Goal: Task Accomplishment & Management: Manage account settings

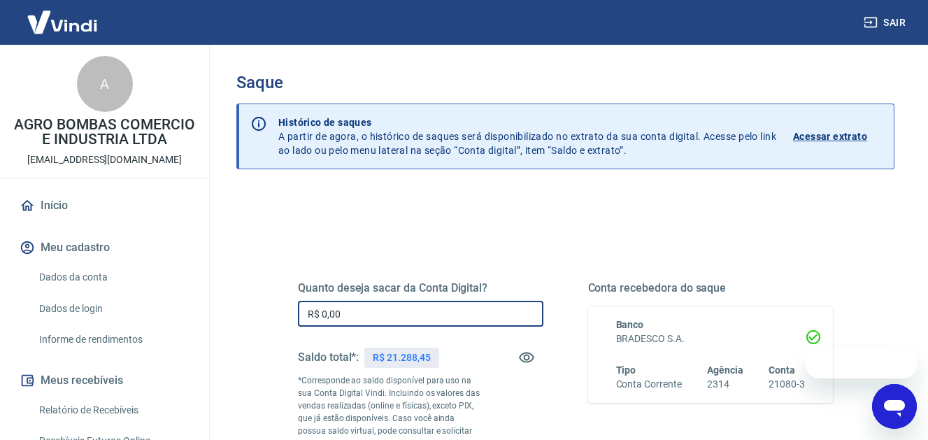
click at [393, 306] on input "R$ 0,00" at bounding box center [420, 314] width 245 height 26
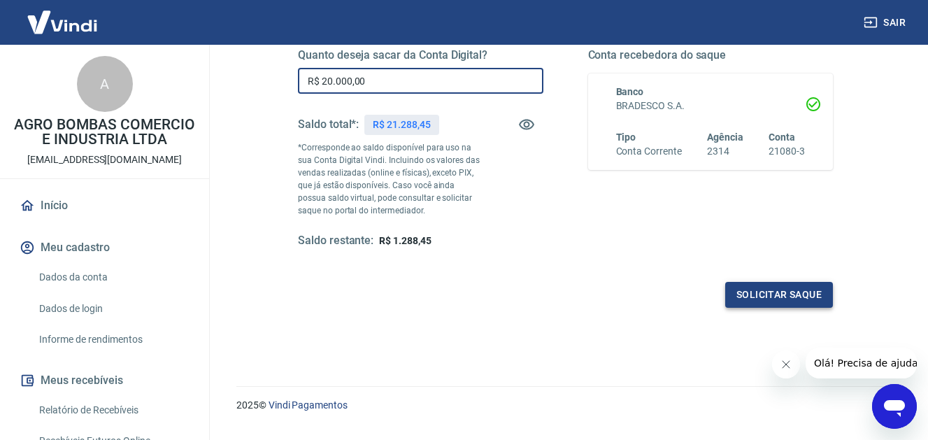
type input "R$ 20.000,00"
click at [771, 301] on button "Solicitar saque" at bounding box center [779, 295] width 108 height 26
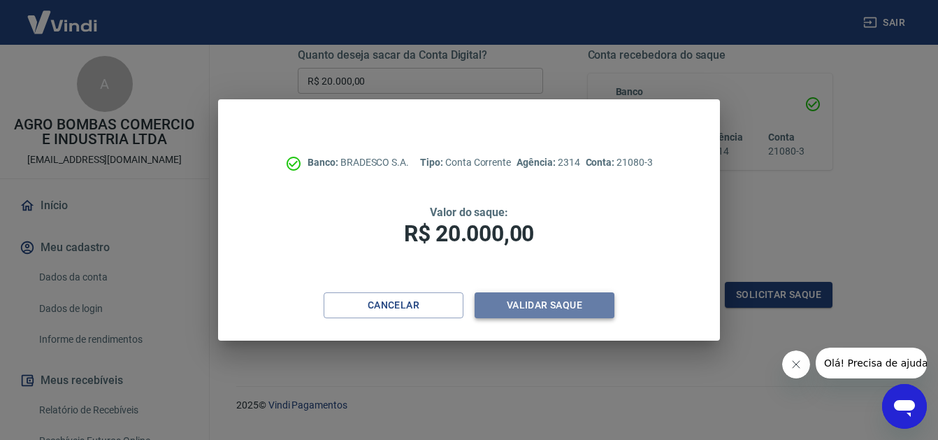
click at [566, 304] on button "Validar saque" at bounding box center [545, 305] width 140 height 26
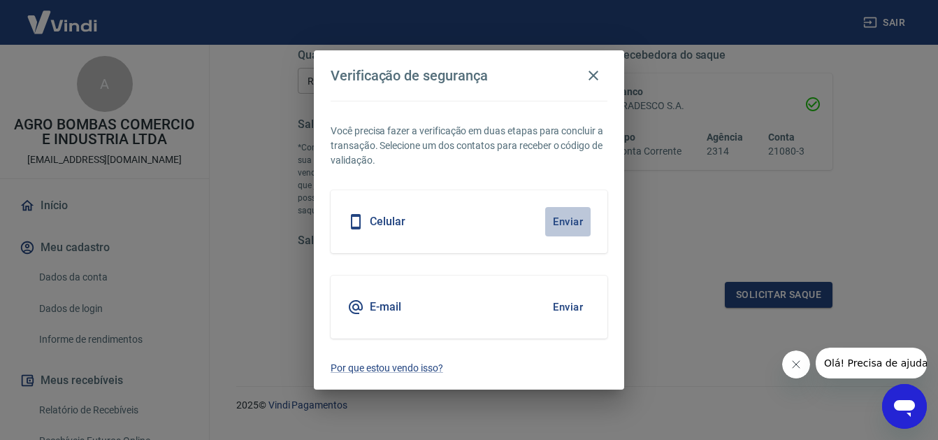
click at [562, 220] on button "Enviar" at bounding box center [567, 221] width 45 height 29
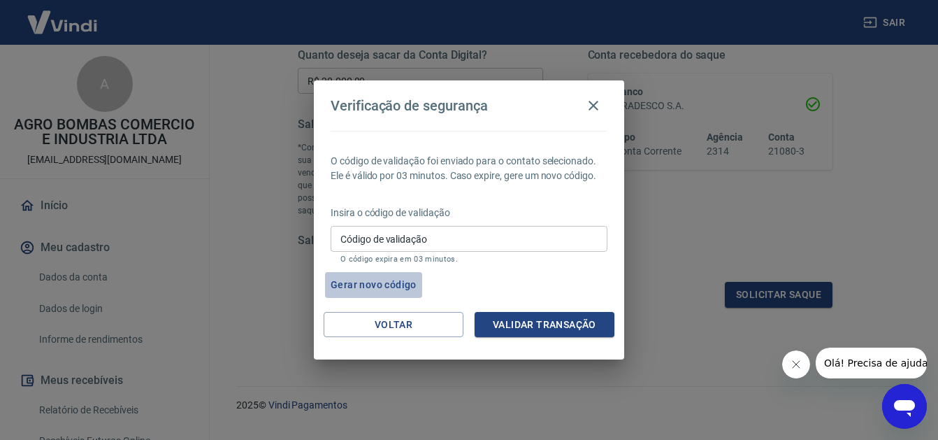
click at [379, 287] on button "Gerar novo código" at bounding box center [373, 285] width 97 height 26
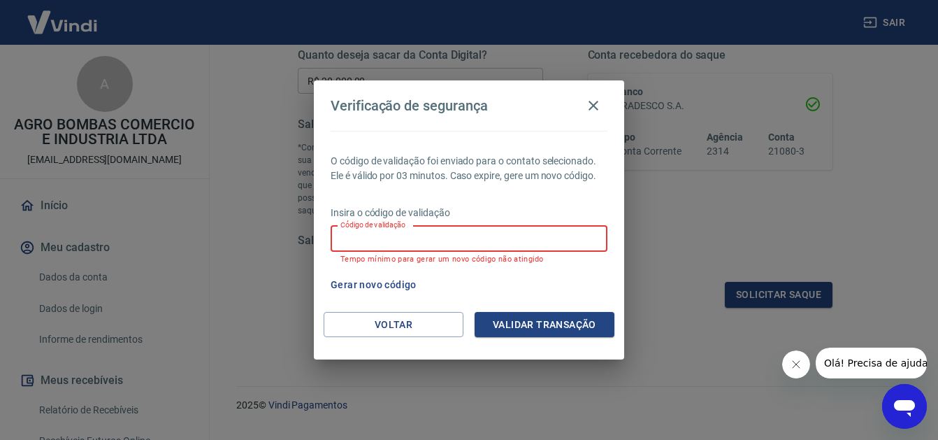
click at [429, 242] on input "Código de validação" at bounding box center [469, 239] width 277 height 26
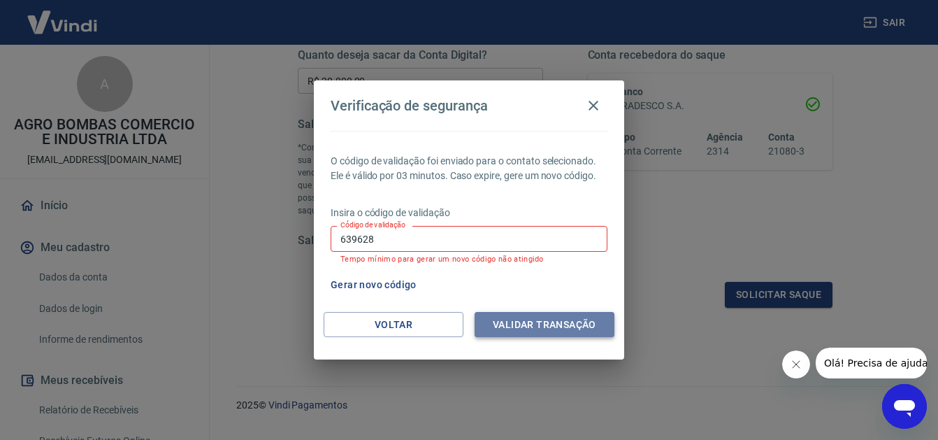
click at [509, 319] on button "Validar transação" at bounding box center [545, 325] width 140 height 26
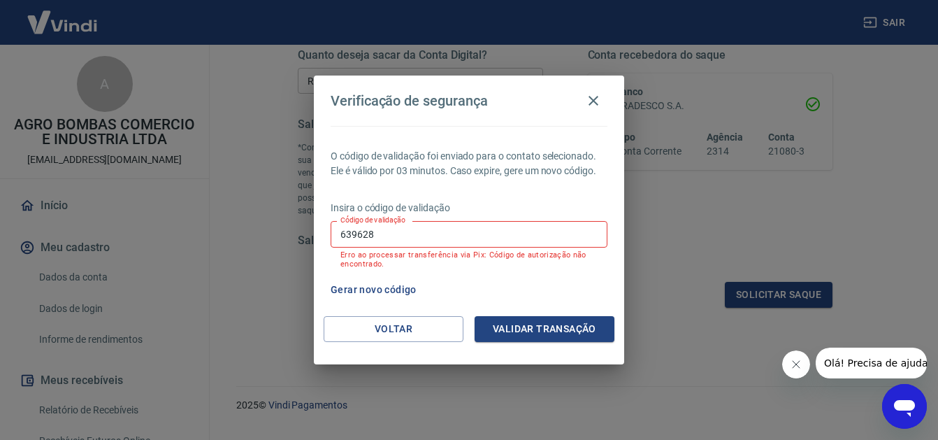
click at [457, 239] on input "639628" at bounding box center [469, 234] width 277 height 26
type input "6"
click at [384, 288] on button "Gerar novo código" at bounding box center [373, 290] width 97 height 26
click at [401, 237] on input "Código de validação" at bounding box center [469, 234] width 277 height 26
click at [366, 289] on button "Gerar novo código" at bounding box center [373, 290] width 97 height 26
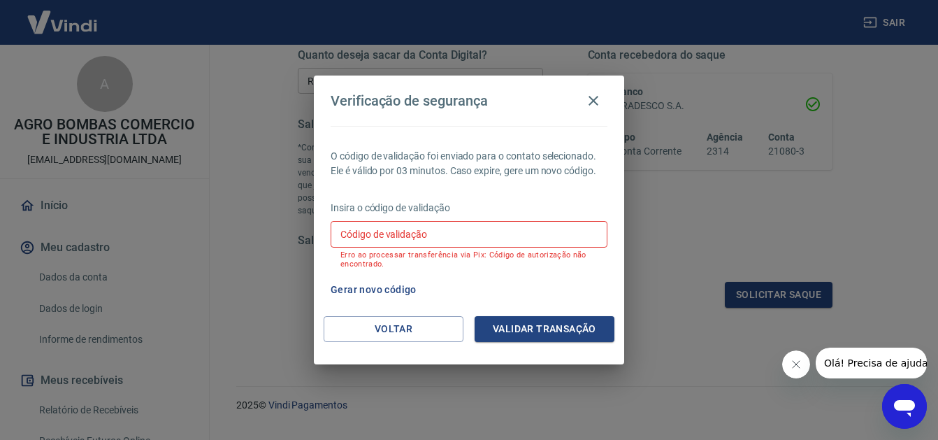
click at [366, 289] on button "Gerar novo código" at bounding box center [373, 290] width 97 height 26
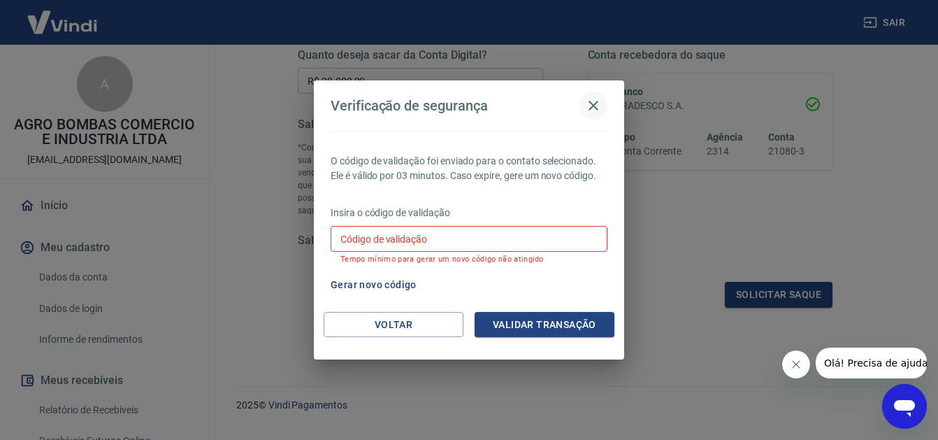
click at [598, 110] on icon "button" at bounding box center [594, 106] width 10 height 10
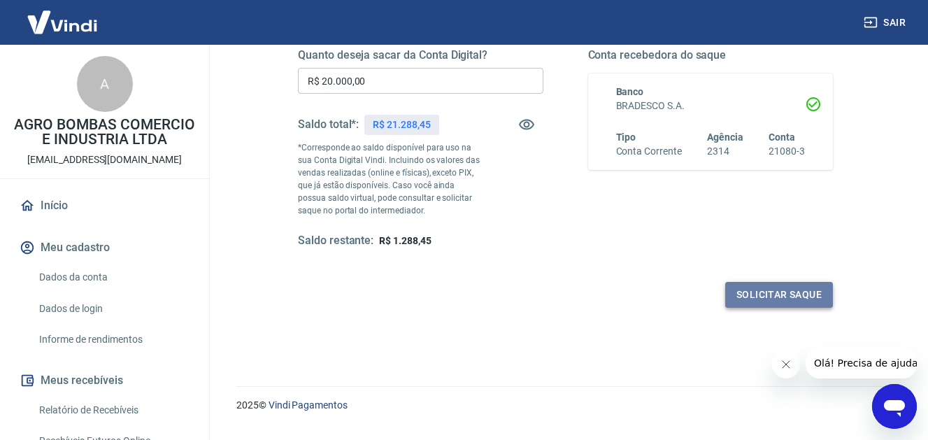
click at [750, 287] on button "Solicitar saque" at bounding box center [779, 295] width 108 height 26
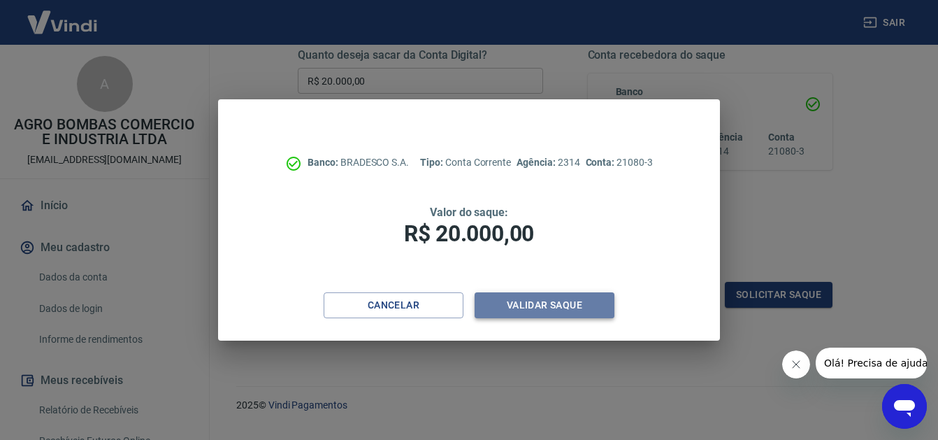
click at [522, 303] on button "Validar saque" at bounding box center [545, 305] width 140 height 26
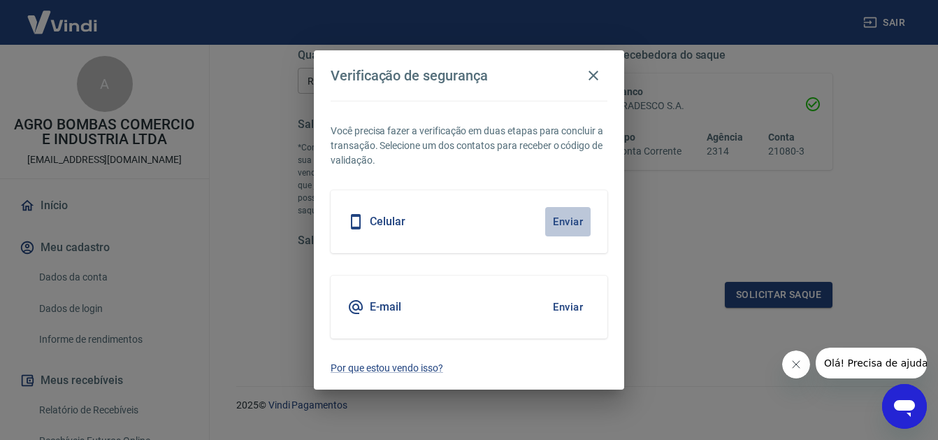
click at [565, 219] on button "Enviar" at bounding box center [567, 221] width 45 height 29
click at [559, 221] on button "Enviar" at bounding box center [567, 221] width 45 height 29
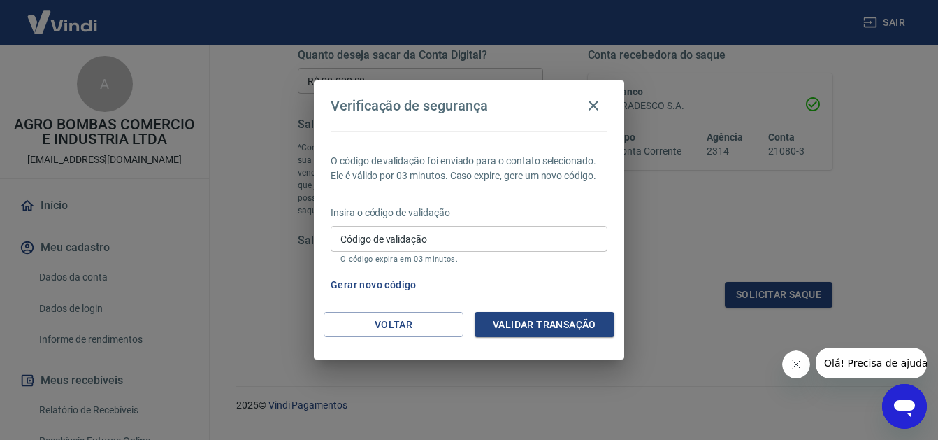
click at [370, 282] on button "Gerar novo código" at bounding box center [373, 285] width 97 height 26
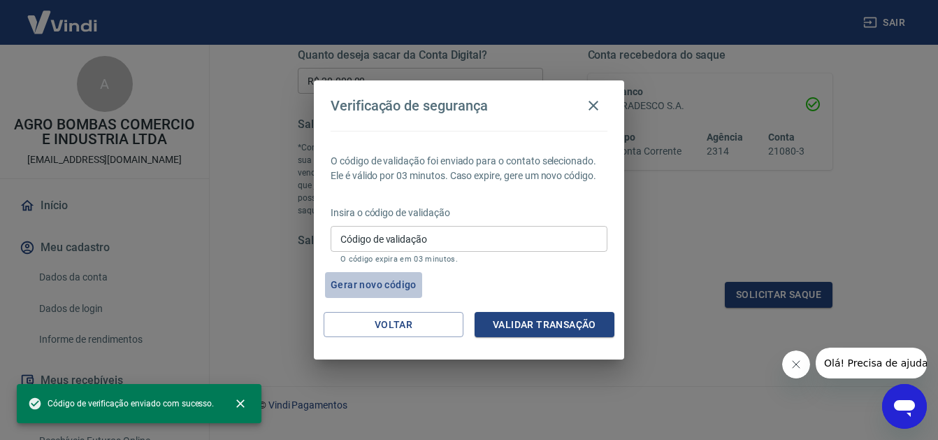
click at [370, 283] on button "Gerar novo código" at bounding box center [373, 285] width 97 height 26
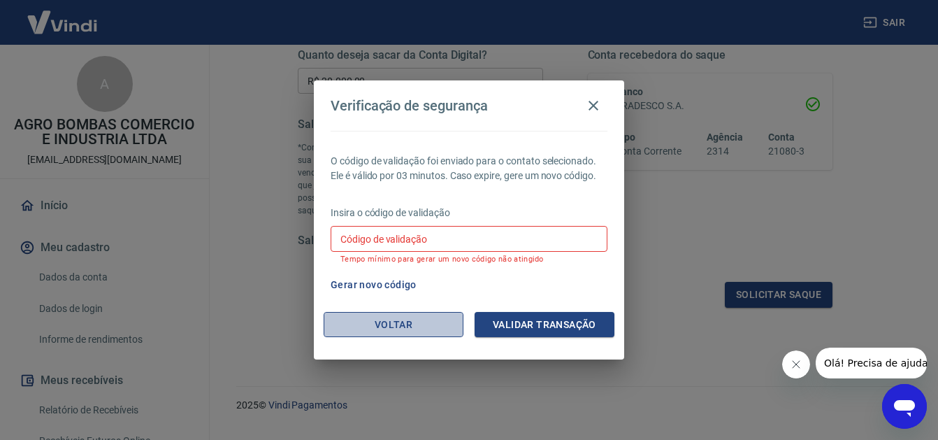
click at [400, 322] on button "Voltar" at bounding box center [394, 325] width 140 height 26
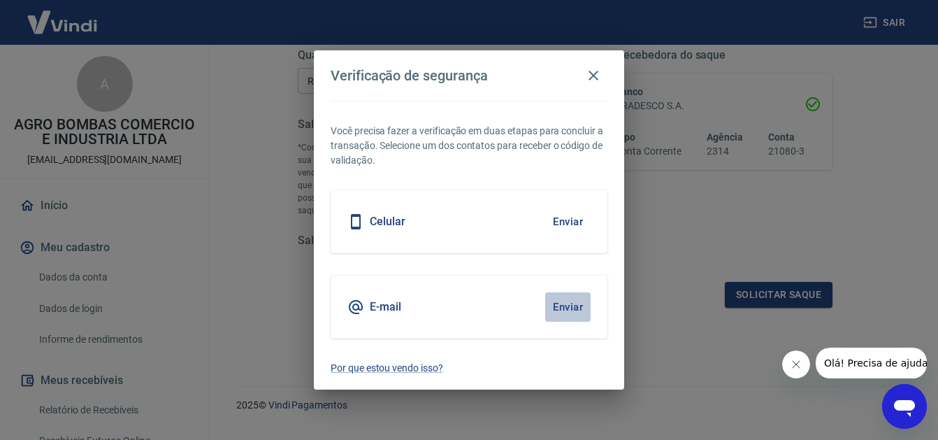
click at [569, 306] on button "Enviar" at bounding box center [567, 306] width 45 height 29
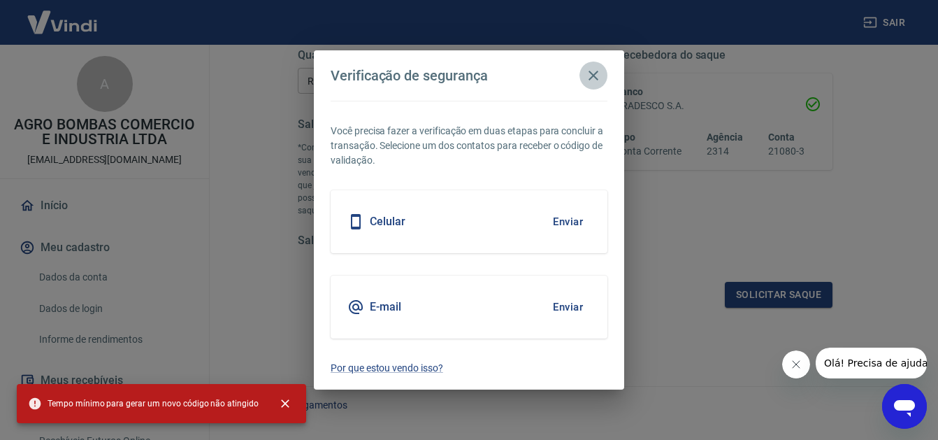
click at [593, 75] on icon "button" at bounding box center [594, 76] width 10 height 10
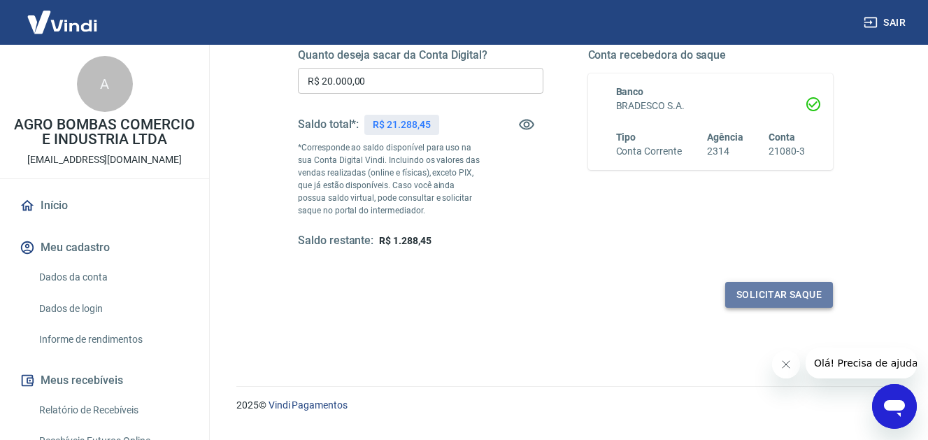
click at [776, 294] on button "Solicitar saque" at bounding box center [779, 295] width 108 height 26
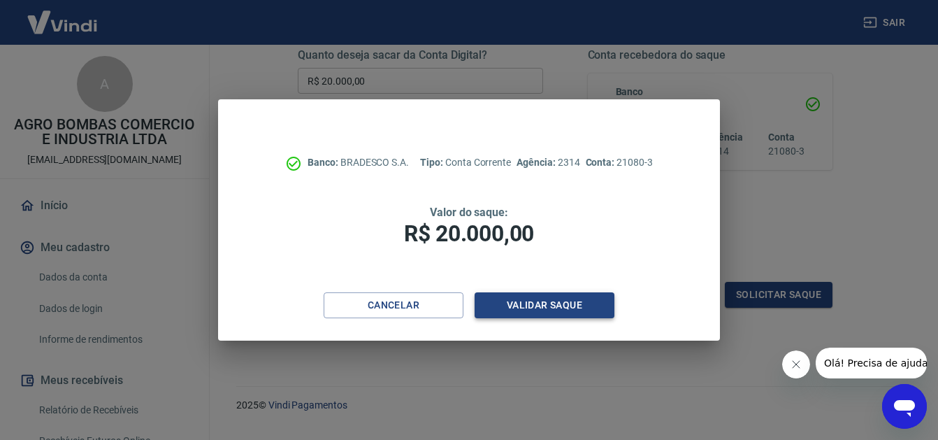
click at [513, 303] on button "Validar saque" at bounding box center [545, 305] width 140 height 26
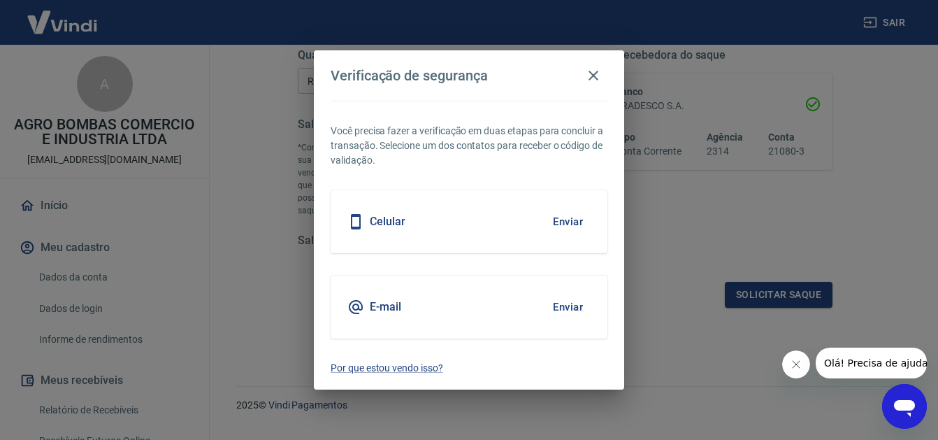
click at [571, 302] on button "Enviar" at bounding box center [567, 306] width 45 height 29
click at [594, 78] on icon "button" at bounding box center [593, 75] width 17 height 17
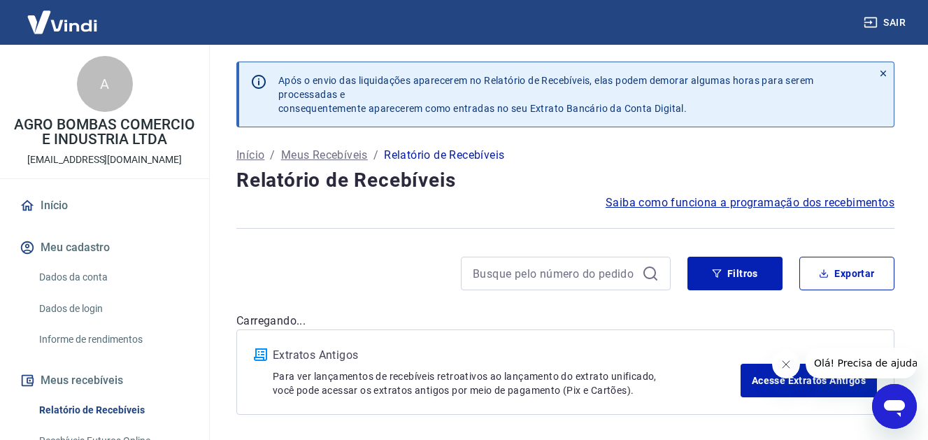
scroll to position [52, 0]
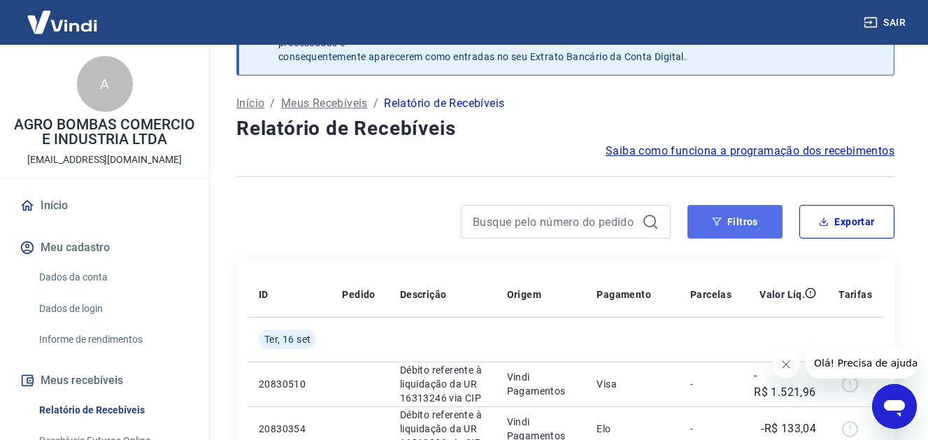
click at [729, 220] on button "Filtros" at bounding box center [734, 222] width 95 height 34
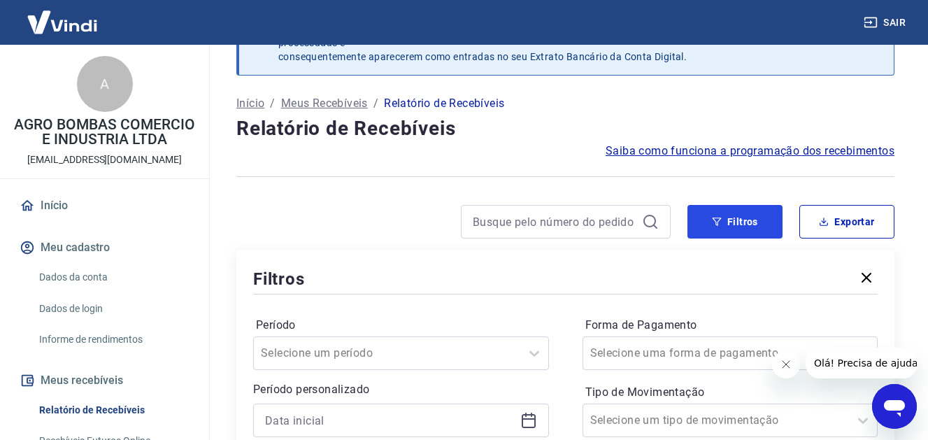
scroll to position [285, 0]
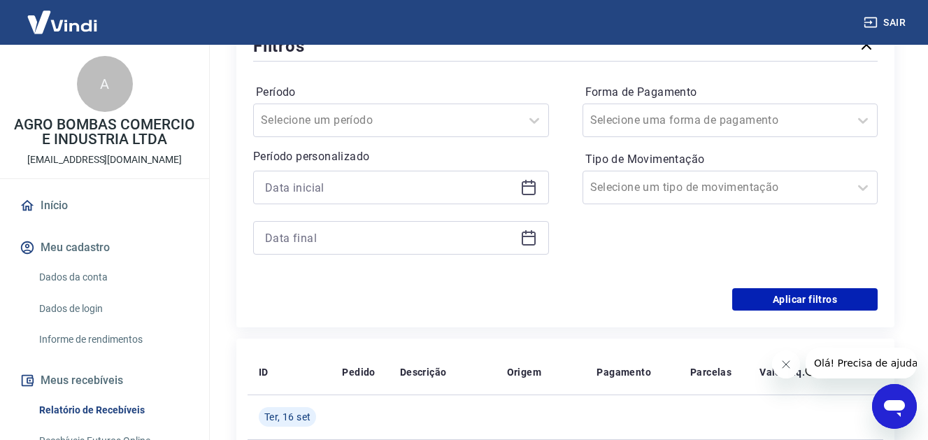
click at [530, 186] on icon at bounding box center [529, 185] width 14 height 1
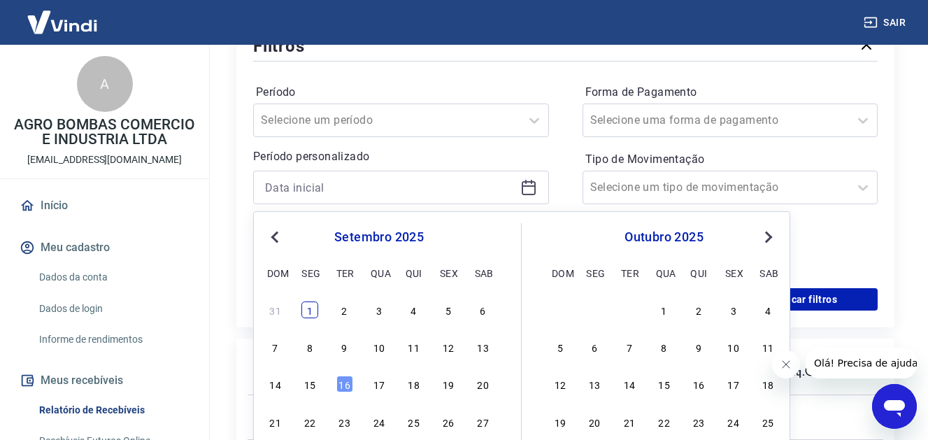
click at [308, 311] on div "1" at bounding box center [309, 309] width 17 height 17
type input "[DATE]"
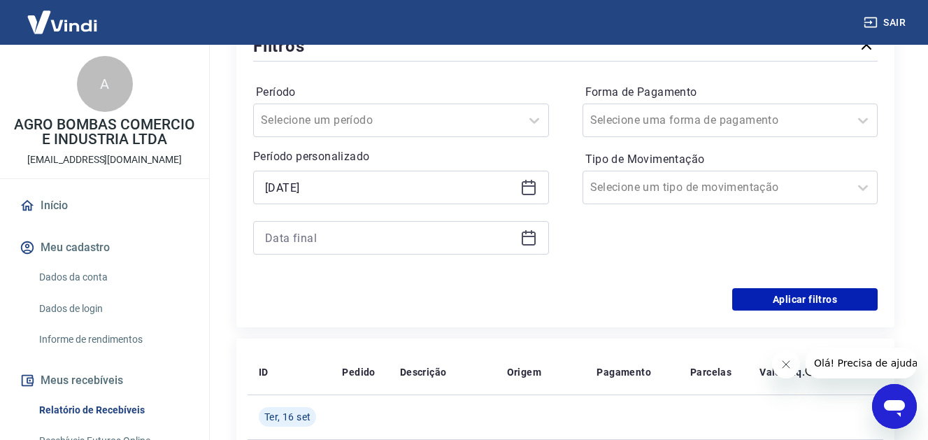
click at [527, 239] on icon at bounding box center [528, 237] width 17 height 17
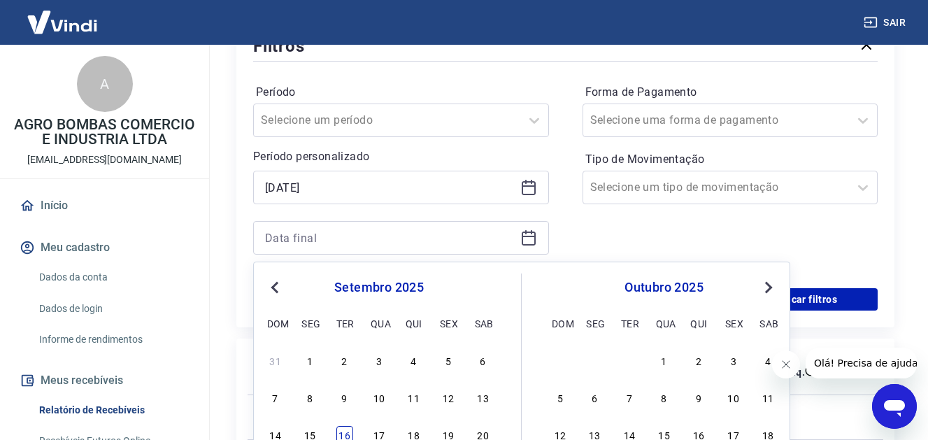
click at [350, 430] on div "16" at bounding box center [344, 434] width 17 height 17
type input "[DATE]"
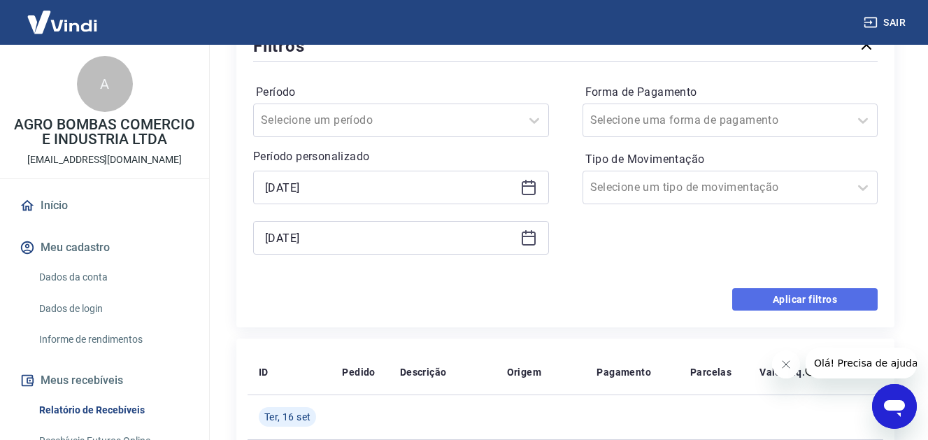
click at [782, 301] on button "Aplicar filtros" at bounding box center [804, 299] width 145 height 22
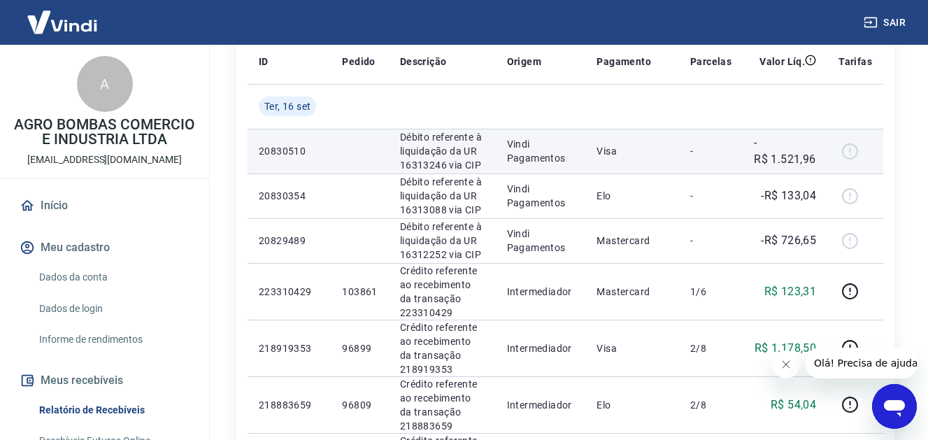
scroll to position [52, 0]
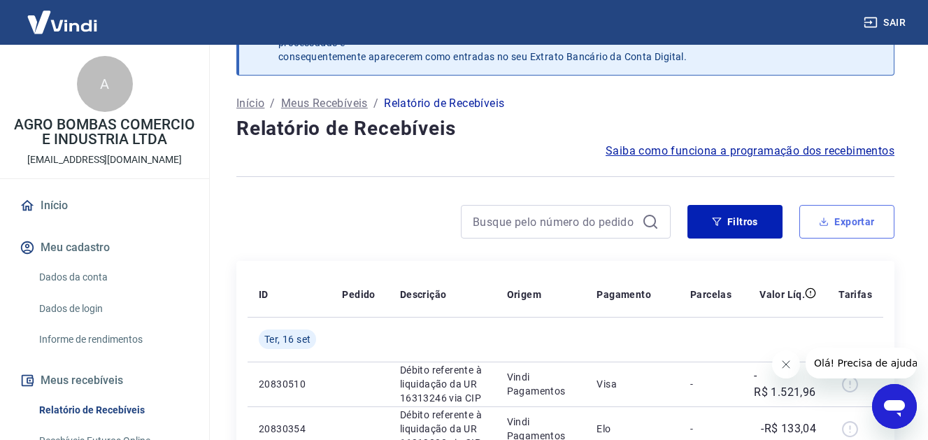
click at [837, 219] on button "Exportar" at bounding box center [846, 222] width 95 height 34
type input "[DATE]"
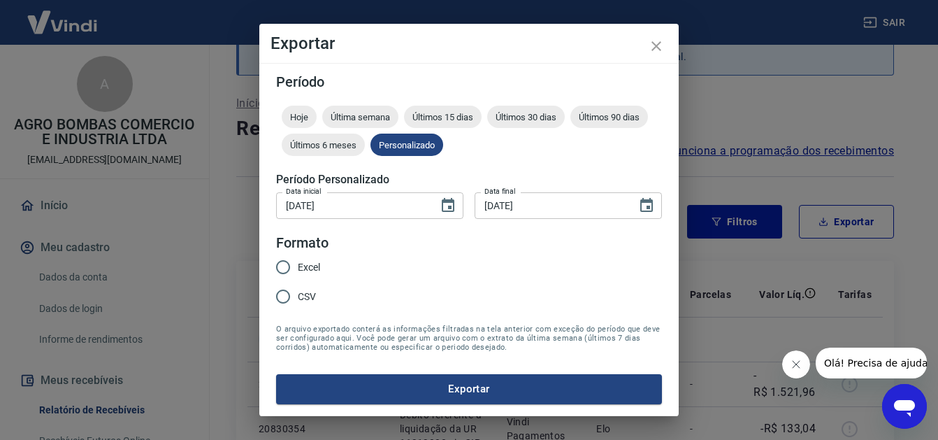
click at [310, 270] on span "Excel" at bounding box center [309, 267] width 22 height 15
click at [298, 270] on input "Excel" at bounding box center [283, 266] width 29 height 29
radio input "true"
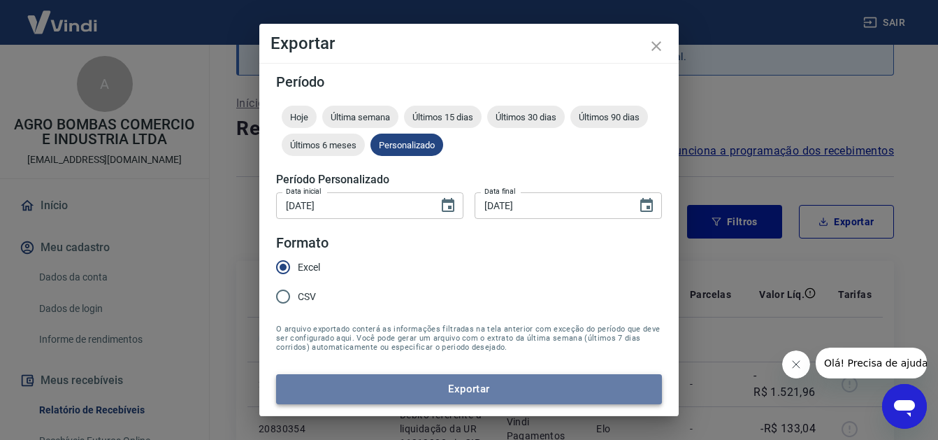
click at [437, 386] on button "Exportar" at bounding box center [469, 388] width 386 height 29
